Goal: Download file/media

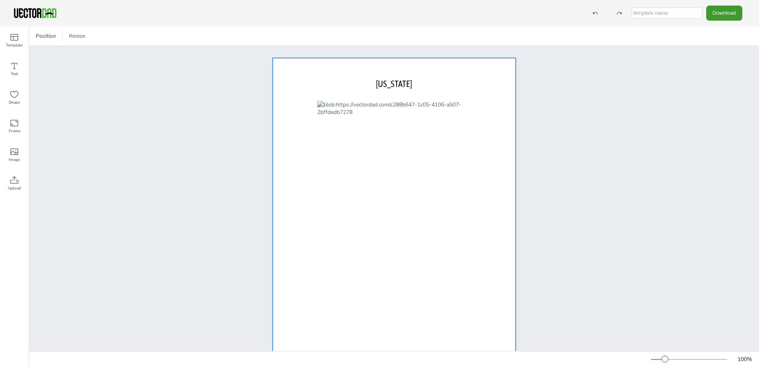
scroll to position [39, 0]
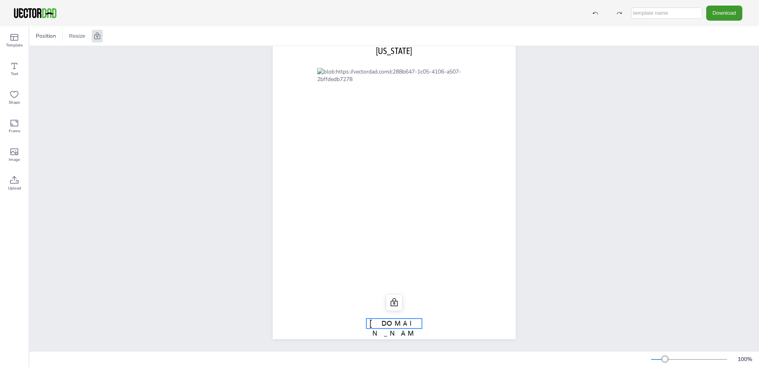
click at [392, 319] on span "[DOMAIN_NAME]" at bounding box center [393, 333] width 49 height 29
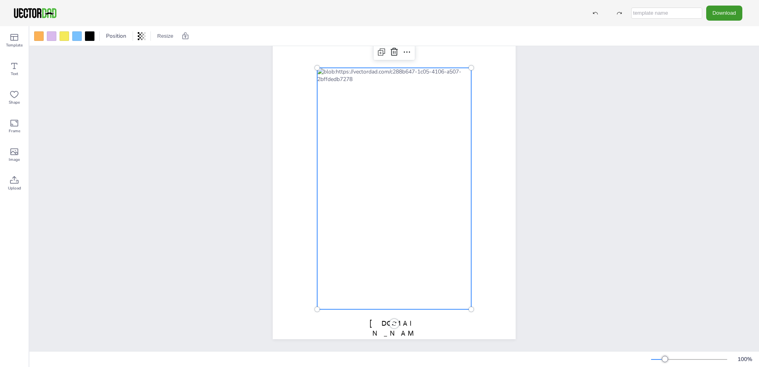
click at [398, 259] on div at bounding box center [394, 188] width 154 height 241
click at [397, 256] on div at bounding box center [394, 185] width 154 height 241
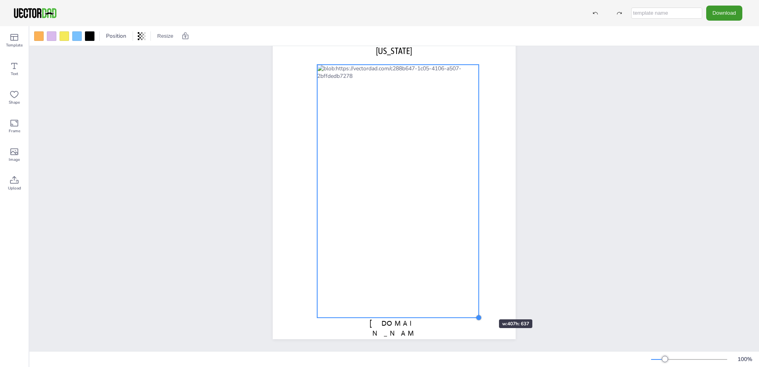
drag, startPoint x: 467, startPoint y: 300, endPoint x: 475, endPoint y: 305, distance: 8.9
click at [475, 305] on div "[DOMAIN_NAME] [US_STATE]" at bounding box center [394, 182] width 243 height 314
click at [419, 246] on div at bounding box center [393, 187] width 161 height 253
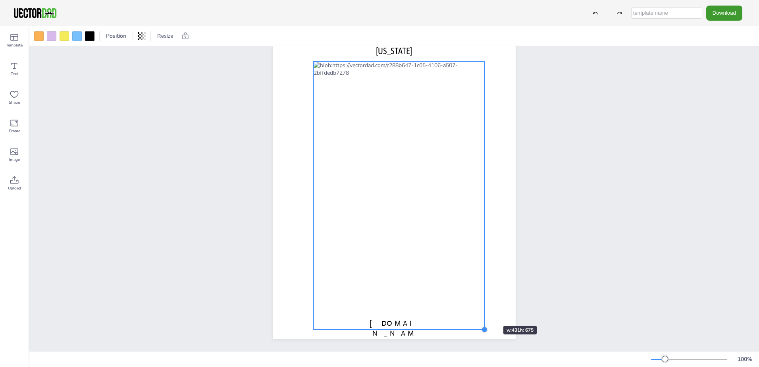
drag, startPoint x: 470, startPoint y: 307, endPoint x: 479, endPoint y: 311, distance: 10.3
click at [479, 311] on div "[DOMAIN_NAME] [US_STATE]" at bounding box center [394, 182] width 243 height 314
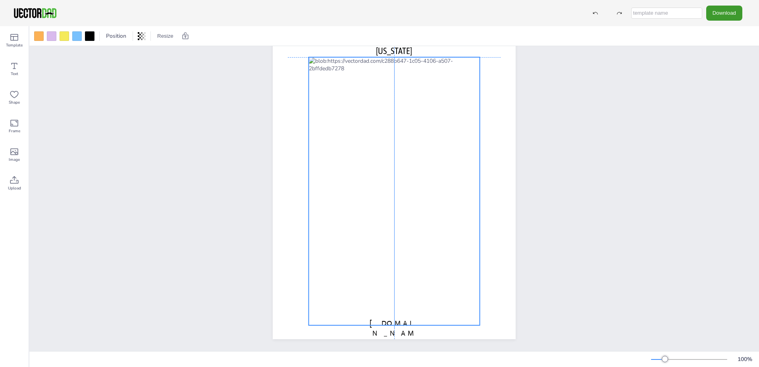
drag, startPoint x: 430, startPoint y: 240, endPoint x: 425, endPoint y: 236, distance: 6.5
click at [425, 236] on div at bounding box center [394, 191] width 171 height 268
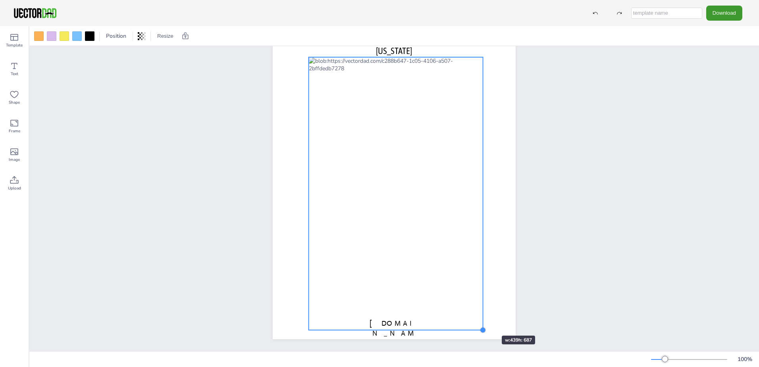
drag, startPoint x: 474, startPoint y: 318, endPoint x: 478, endPoint y: 321, distance: 4.5
click at [479, 327] on div at bounding box center [482, 330] width 6 height 6
click at [403, 318] on div at bounding box center [396, 193] width 174 height 273
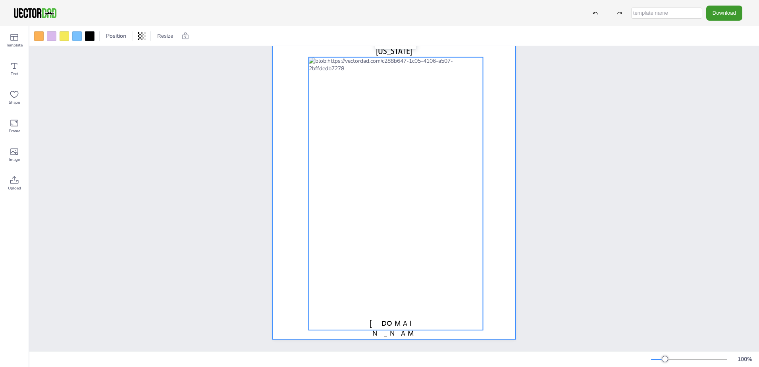
click at [405, 329] on div at bounding box center [394, 182] width 243 height 314
click at [400, 271] on div at bounding box center [396, 193] width 174 height 273
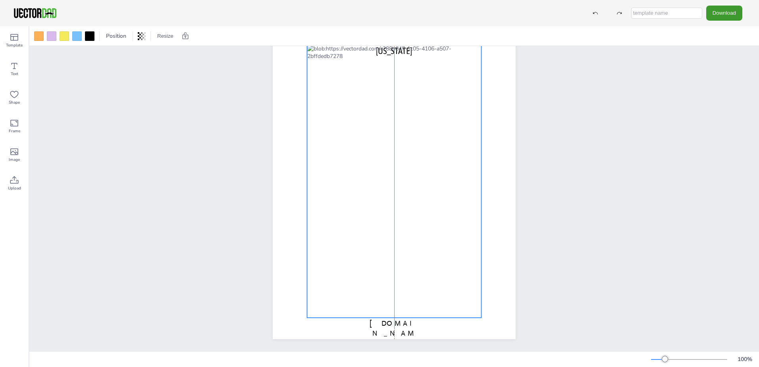
drag, startPoint x: 400, startPoint y: 271, endPoint x: 398, endPoint y: 255, distance: 15.7
click at [398, 255] on div at bounding box center [394, 181] width 174 height 273
click at [404, 321] on span "[DOMAIN_NAME]" at bounding box center [393, 333] width 49 height 29
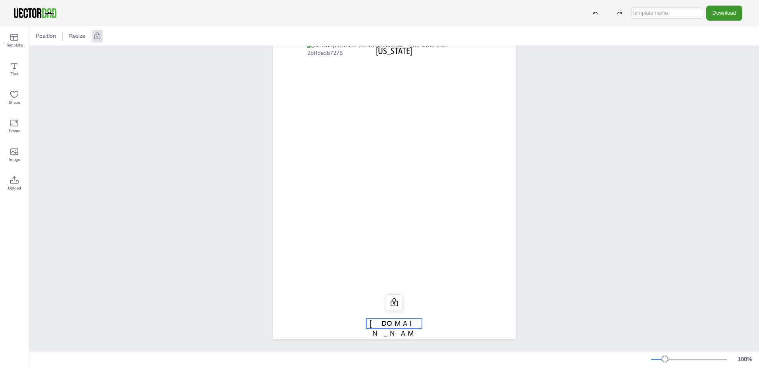
drag, startPoint x: 405, startPoint y: 319, endPoint x: 410, endPoint y: 310, distance: 10.1
click at [417, 321] on p "[DOMAIN_NAME]" at bounding box center [394, 333] width 56 height 30
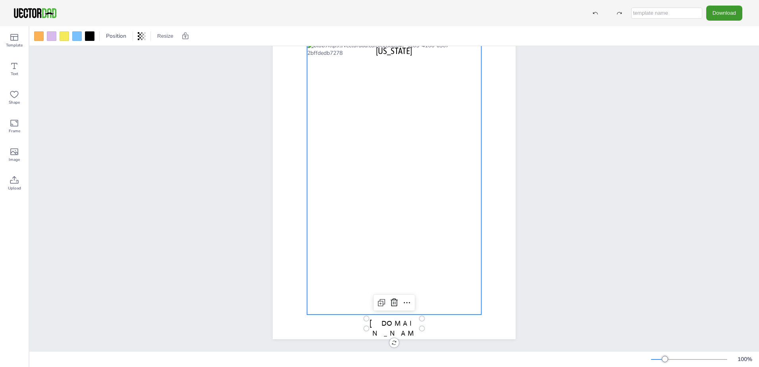
click at [400, 224] on div at bounding box center [394, 178] width 174 height 273
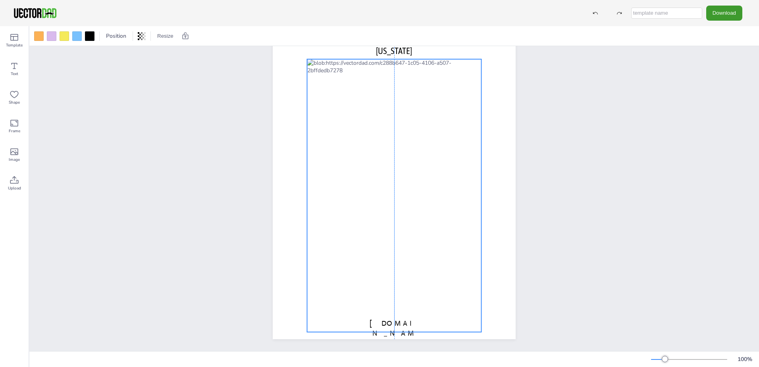
drag, startPoint x: 400, startPoint y: 221, endPoint x: 401, endPoint y: 238, distance: 17.5
click at [401, 238] on div at bounding box center [394, 195] width 174 height 273
click at [404, 166] on div at bounding box center [394, 195] width 174 height 273
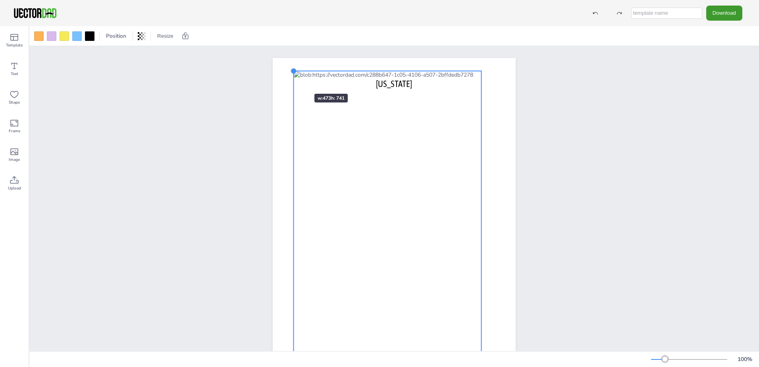
drag, startPoint x: 304, startPoint y: 95, endPoint x: 290, endPoint y: 79, distance: 20.5
click at [290, 79] on div "[DOMAIN_NAME] [US_STATE]" at bounding box center [394, 215] width 243 height 314
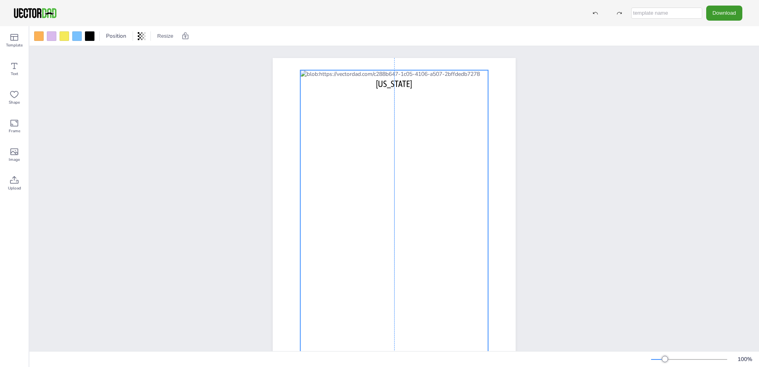
drag, startPoint x: 451, startPoint y: 136, endPoint x: 458, endPoint y: 135, distance: 7.2
click at [458, 135] on div at bounding box center [394, 217] width 188 height 294
click at [730, 15] on button "Download" at bounding box center [724, 13] width 36 height 15
click at [727, 54] on li "PNG" at bounding box center [725, 48] width 65 height 16
